Goal: Information Seeking & Learning: Find specific fact

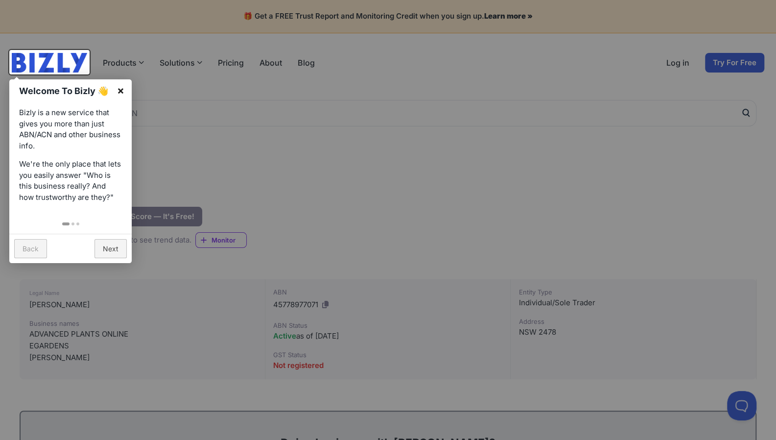
click at [121, 89] on link "×" at bounding box center [121, 90] width 22 height 22
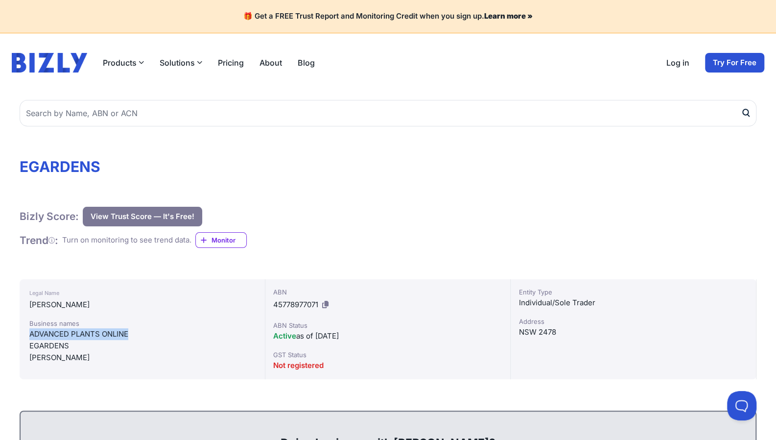
drag, startPoint x: 132, startPoint y: 332, endPoint x: 31, endPoint y: 333, distance: 100.9
click at [31, 333] on div "ADVANCED PLANTS ONLINE" at bounding box center [142, 334] width 226 height 12
copy div "ADVANCED PLANTS ONLINE"
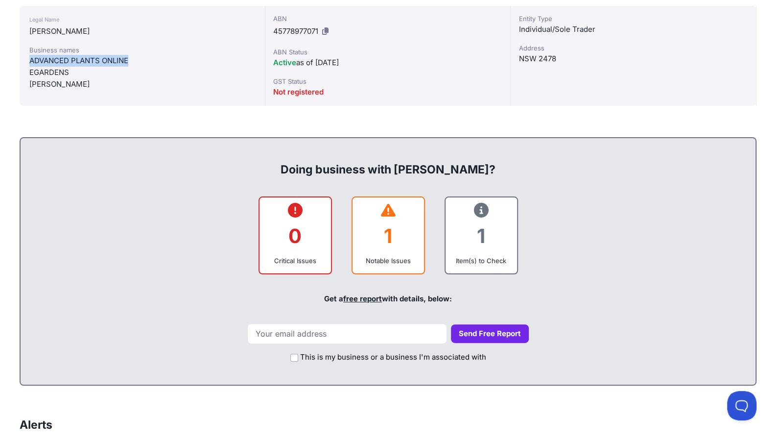
scroll to position [275, 0]
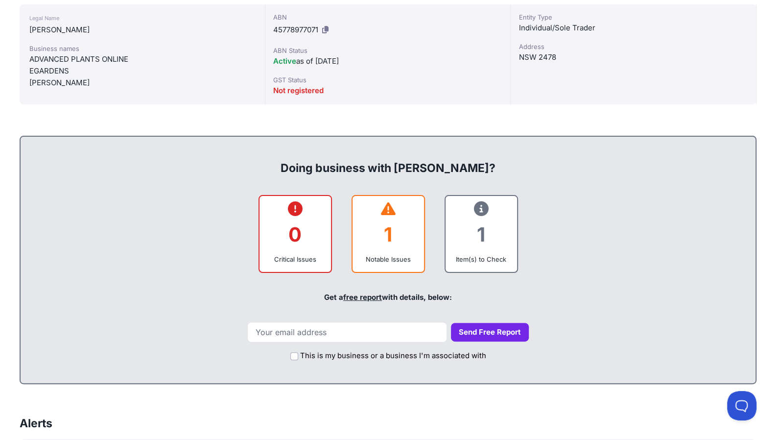
click at [477, 209] on icon at bounding box center [481, 209] width 15 height 0
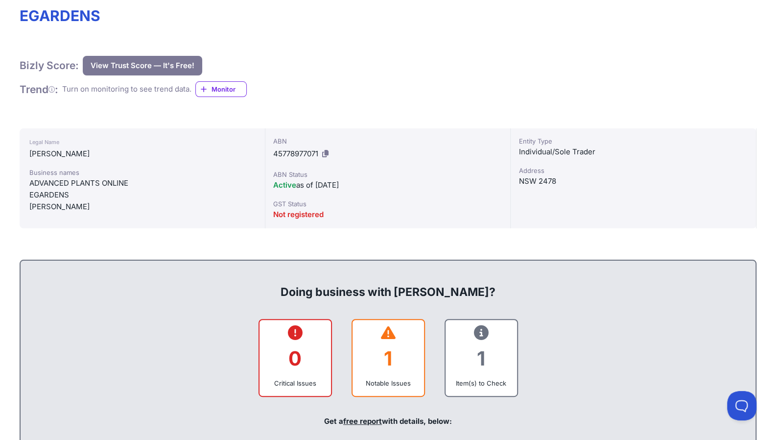
scroll to position [0, 0]
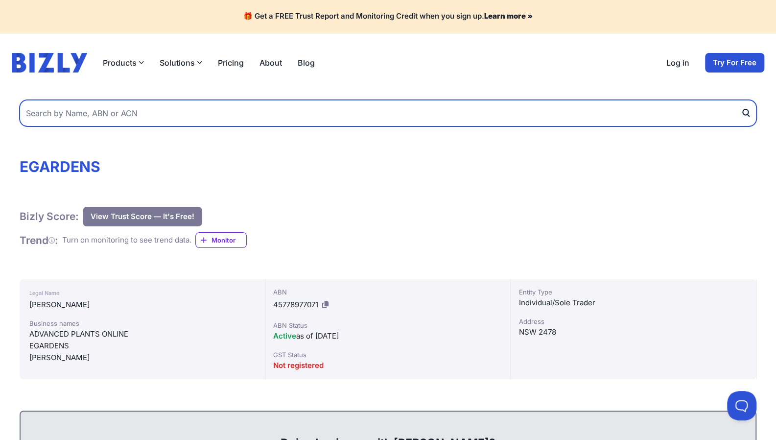
click at [141, 109] on input "text" at bounding box center [388, 113] width 737 height 26
paste input "24303220808"
type input "24303220808"
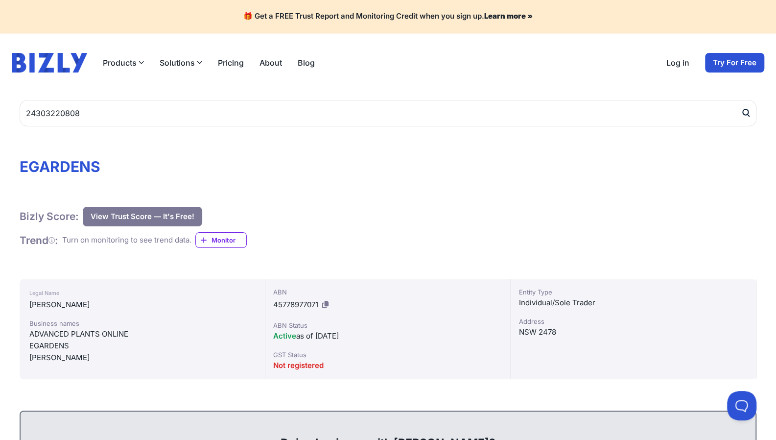
click at [743, 109] on icon "submit" at bounding box center [746, 113] width 10 height 10
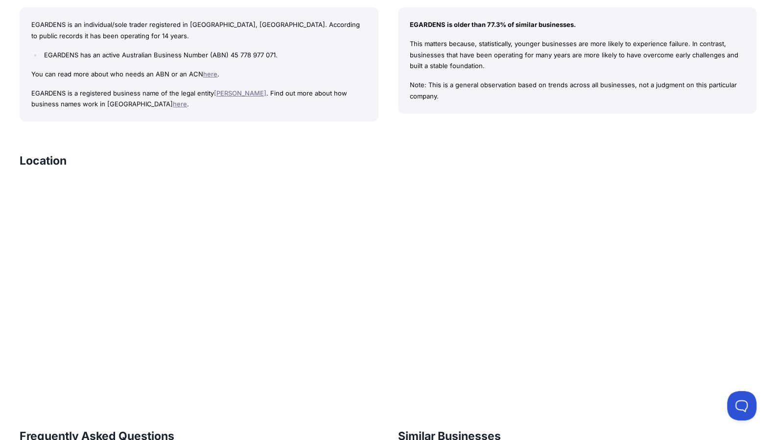
scroll to position [927, 0]
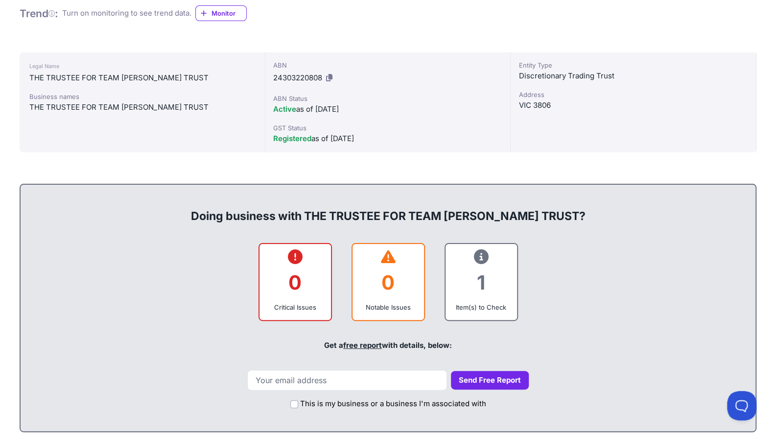
scroll to position [118, 0]
